Goal: Find specific page/section: Find specific page/section

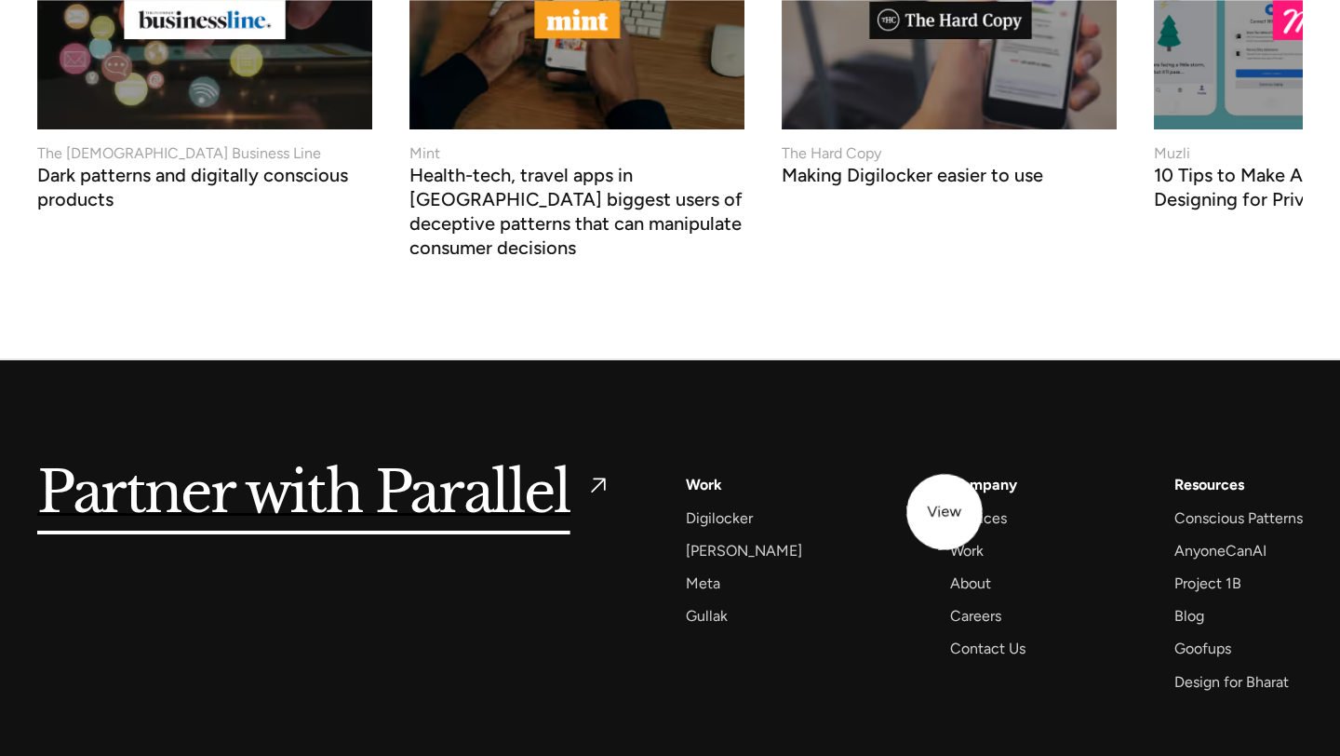
scroll to position [7194, 0]
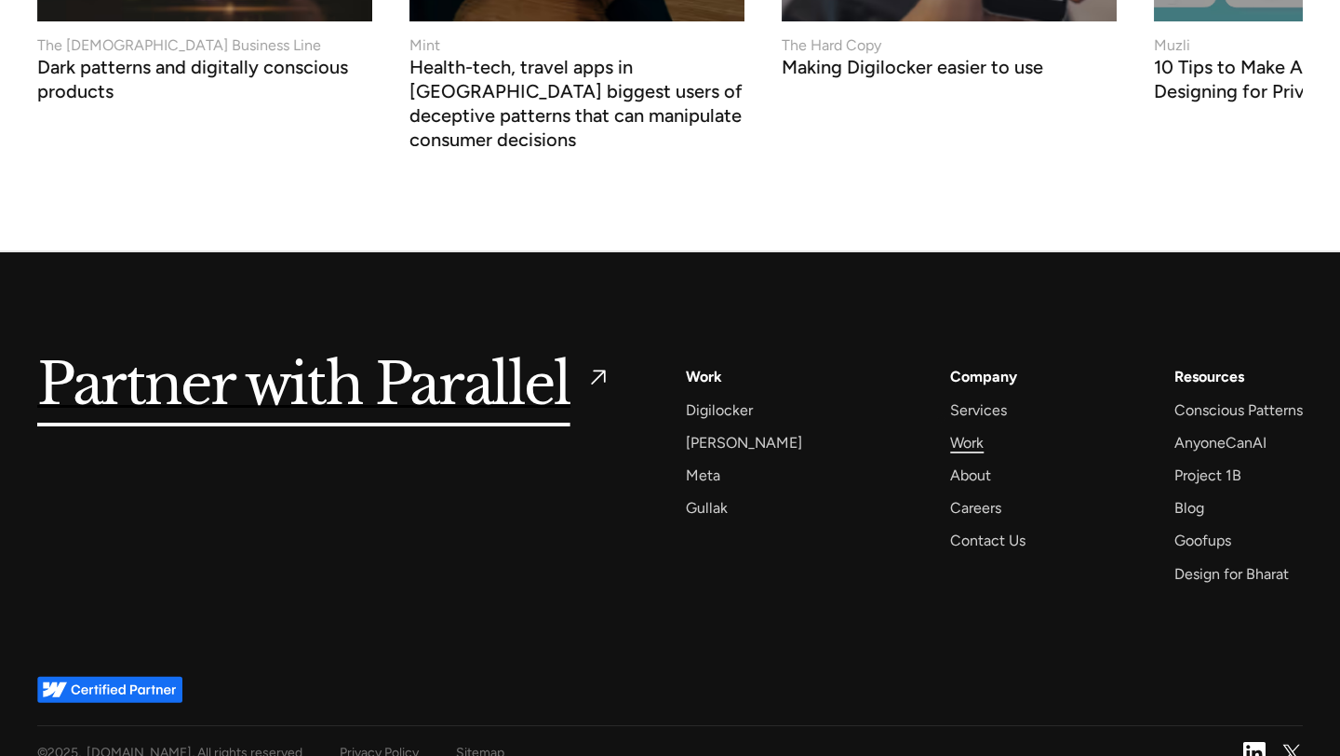
click at [950, 430] on div "Work" at bounding box center [967, 442] width 34 height 25
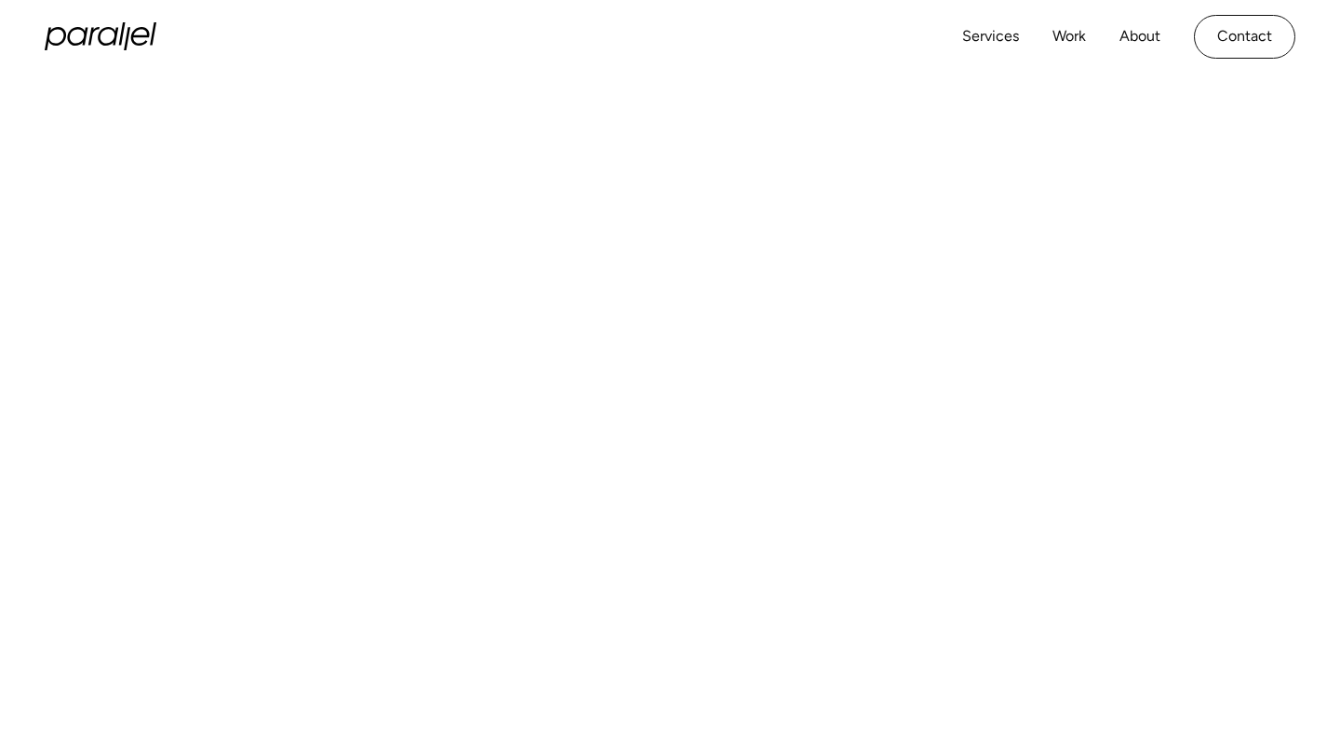
scroll to position [833, 0]
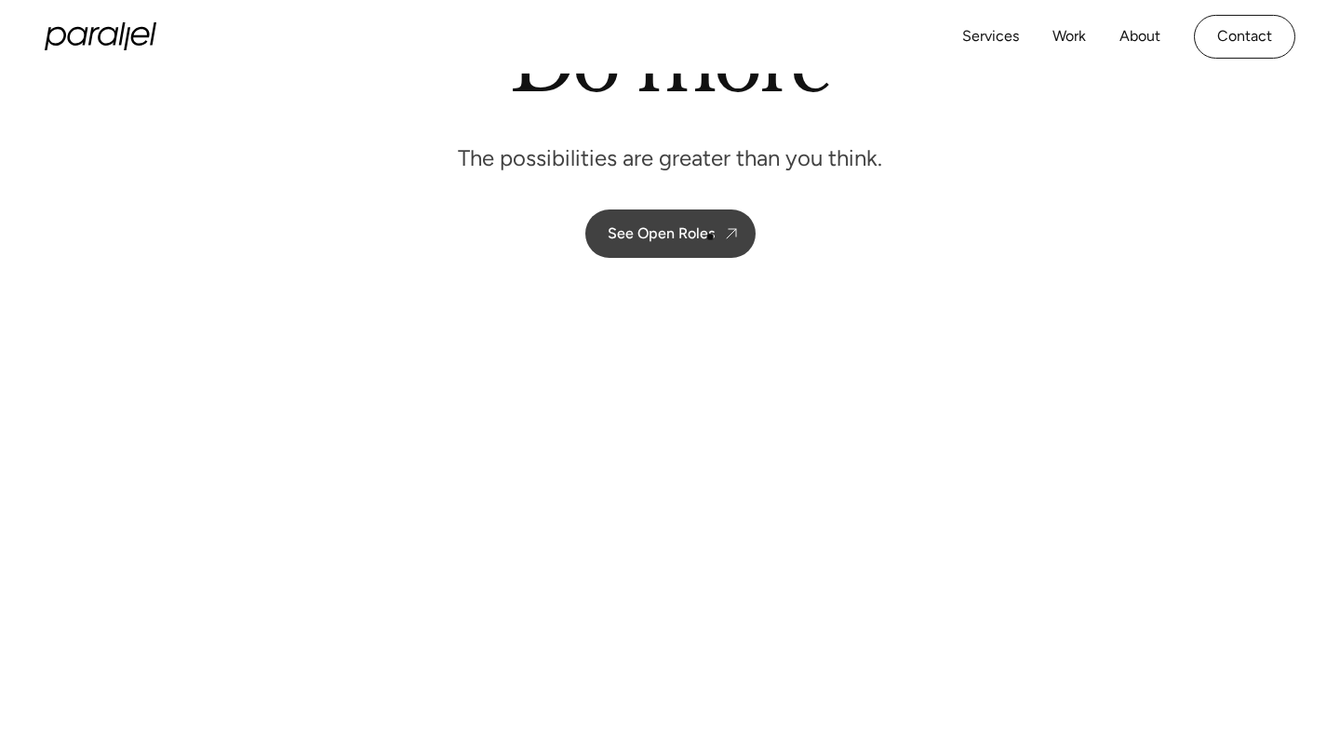
click at [709, 227] on div "See Open Roles" at bounding box center [661, 233] width 107 height 18
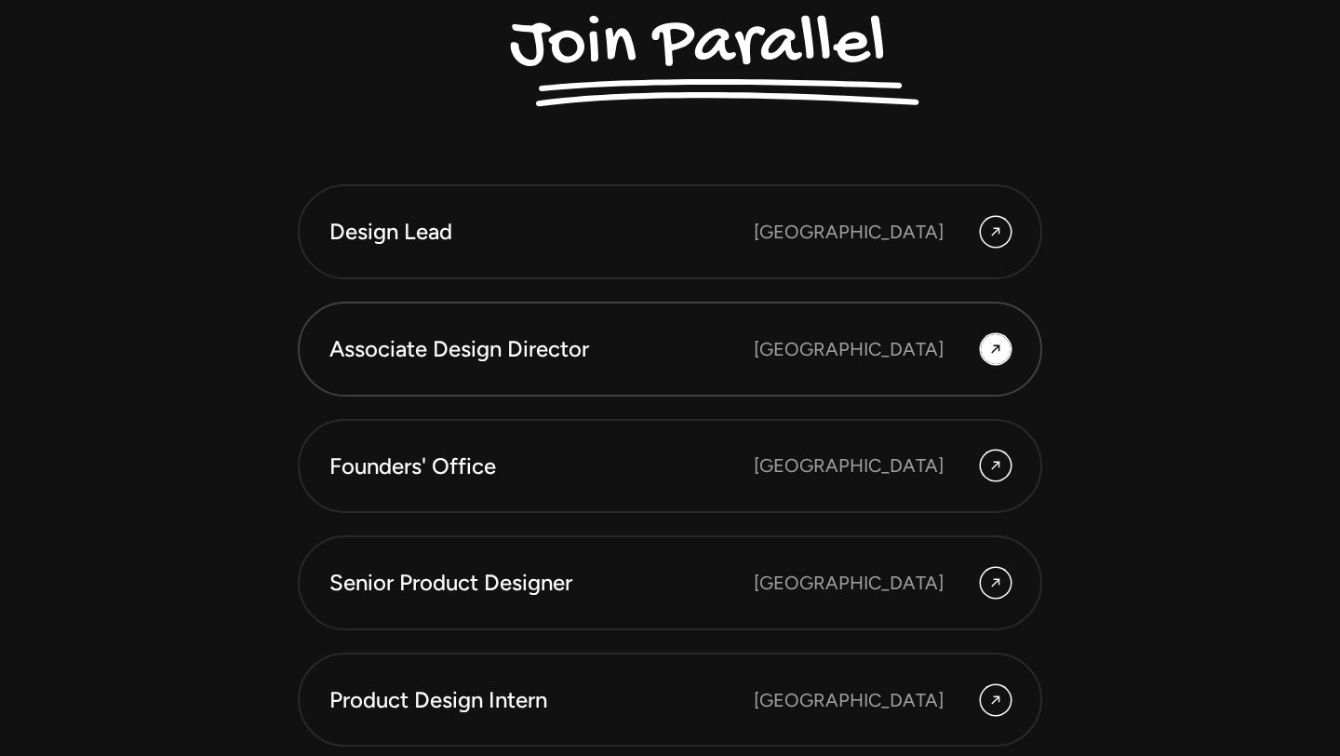
scroll to position [4976, 0]
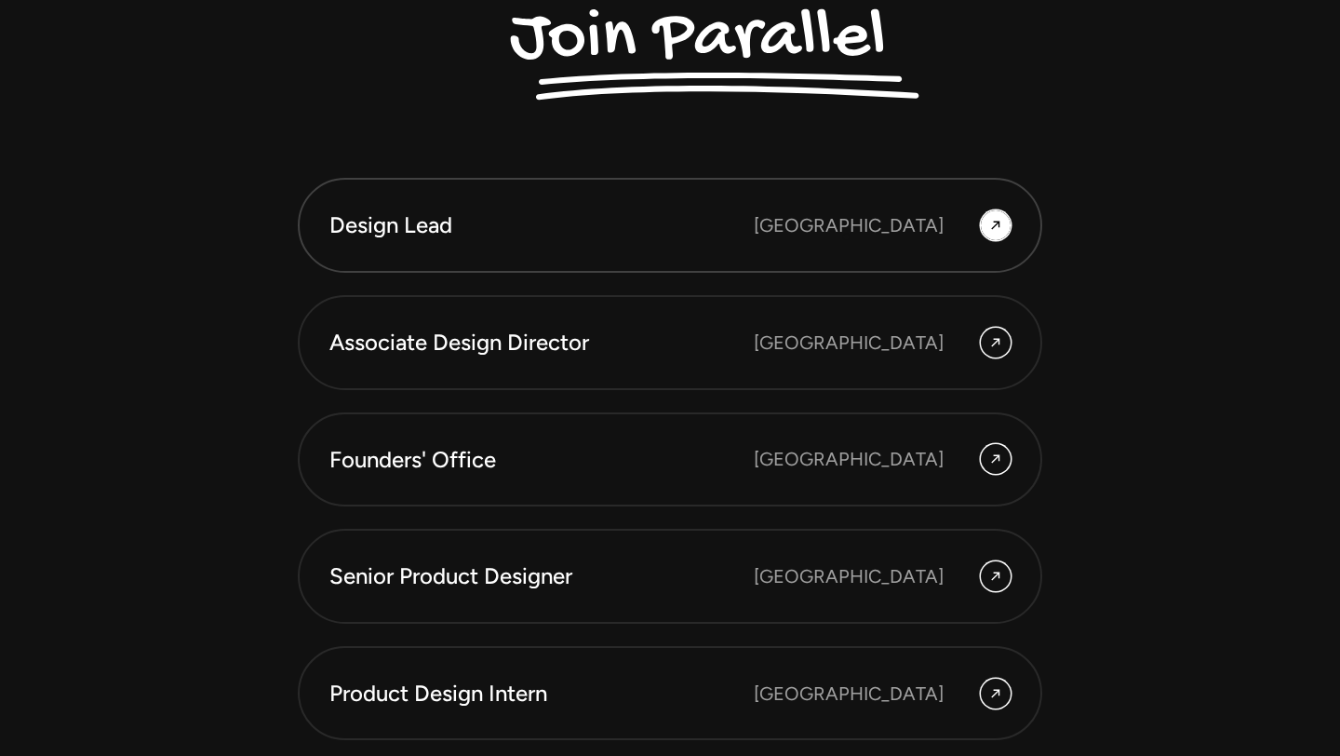
click at [851, 216] on div "Design Lead Bangalore" at bounding box center [669, 225] width 681 height 32
click at [983, 231] on div at bounding box center [996, 225] width 30 height 30
click at [865, 228] on div "Bangalore" at bounding box center [849, 225] width 190 height 28
click at [837, 462] on div "Founders' Office Bengaluru" at bounding box center [669, 460] width 681 height 32
click at [862, 353] on div "Bangalore" at bounding box center [849, 343] width 190 height 28
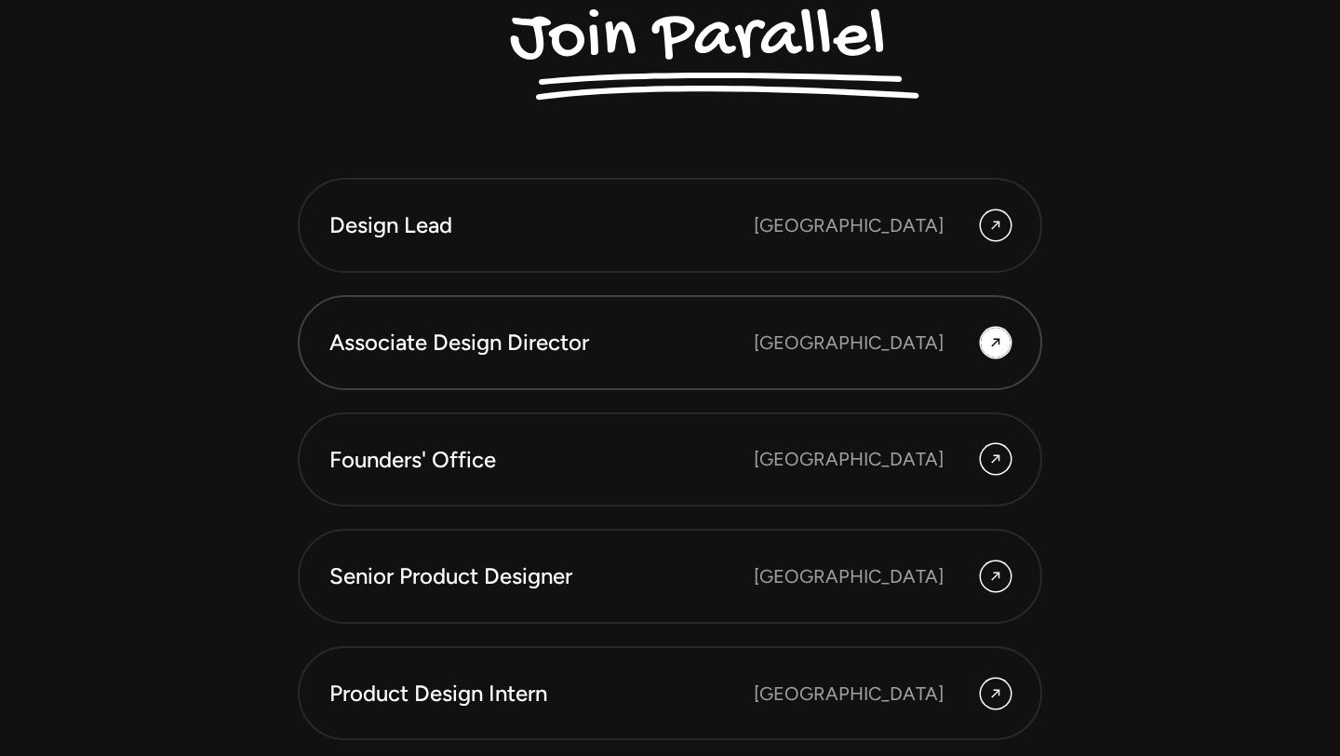
click at [1012, 311] on link "Associate Design Director Bangalore" at bounding box center [670, 342] width 745 height 95
click at [995, 333] on icon at bounding box center [995, 342] width 15 height 22
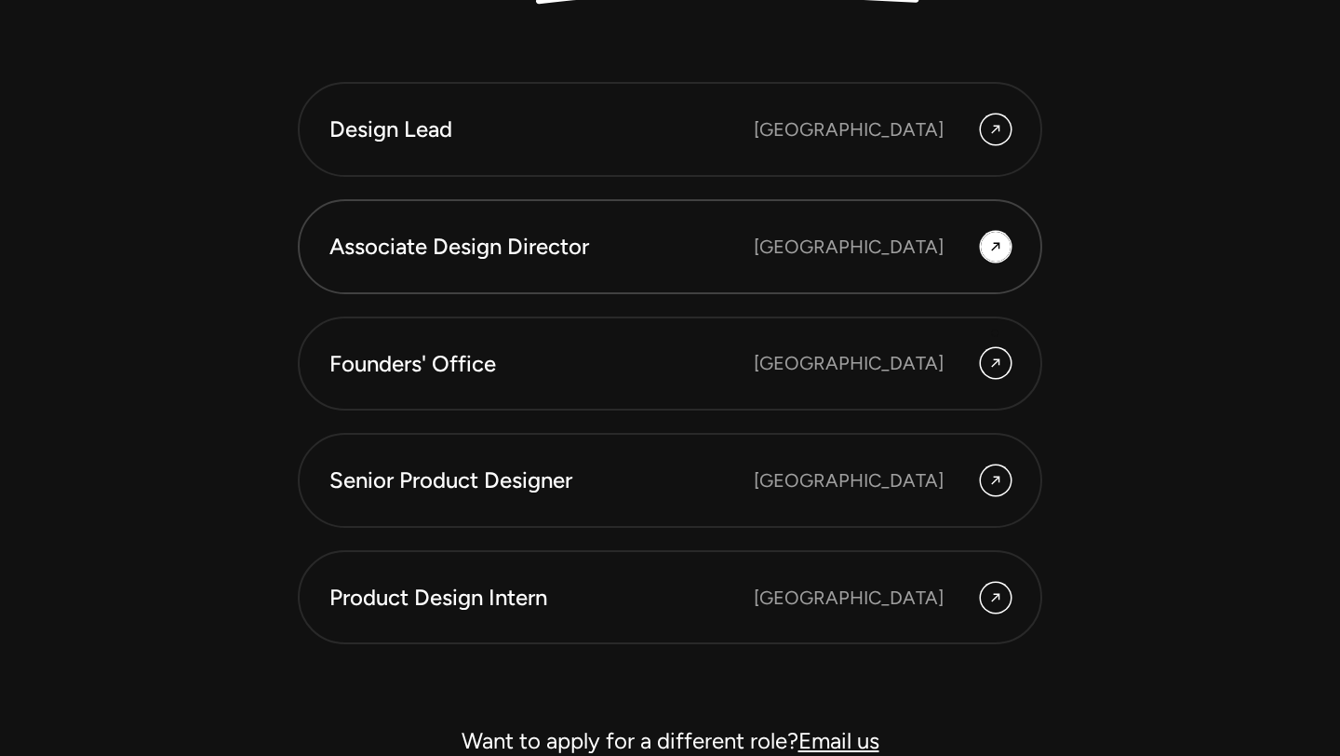
scroll to position [5274, 0]
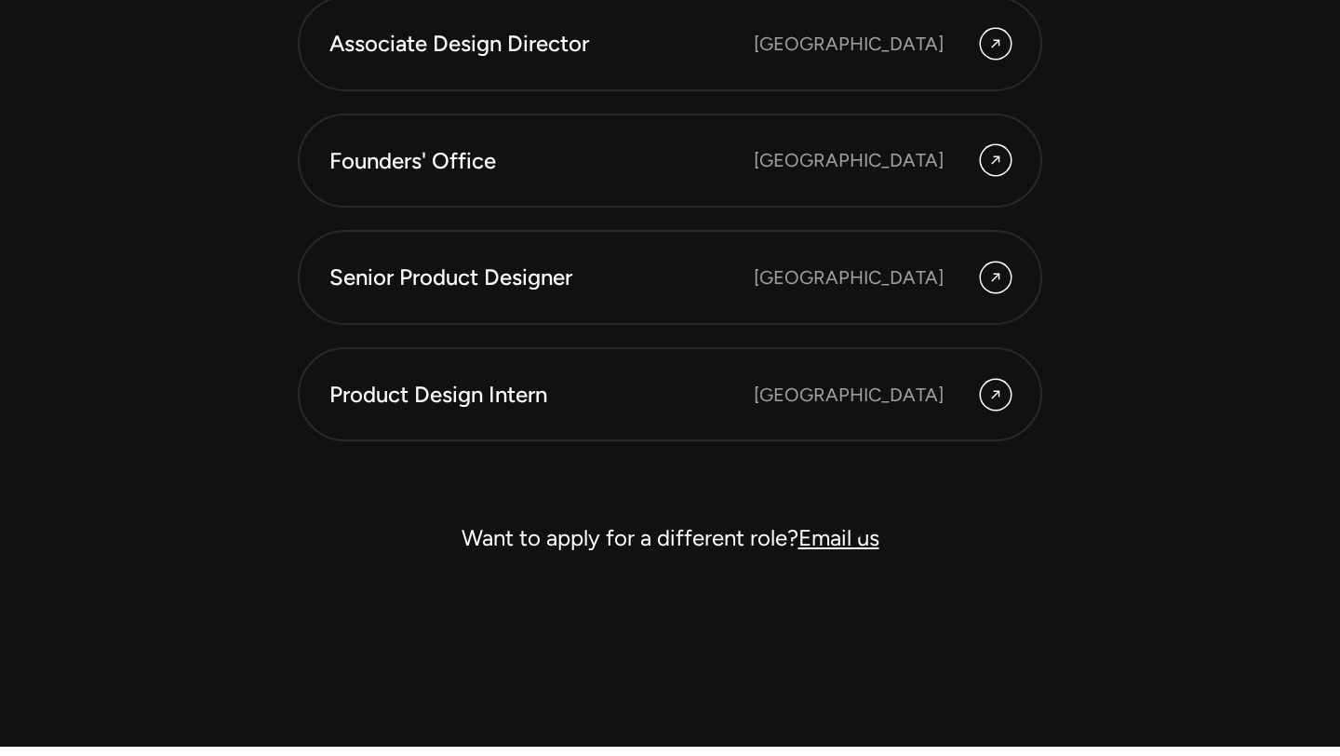
click at [857, 534] on link "Email us" at bounding box center [839, 537] width 81 height 27
